Goal: Navigation & Orientation: Find specific page/section

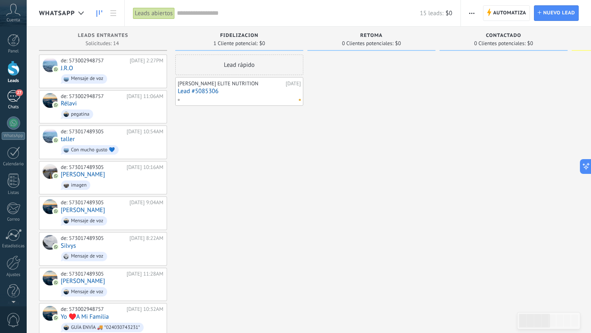
click at [16, 98] on div "27" at bounding box center [13, 96] width 13 height 12
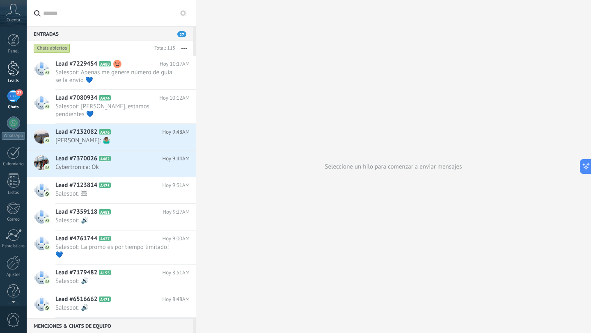
click at [9, 76] on div at bounding box center [13, 68] width 12 height 15
